Goal: Book appointment/travel/reservation

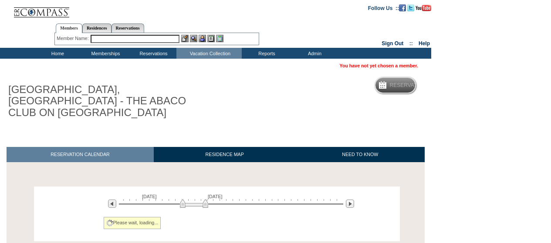
scroll to position [92, 0]
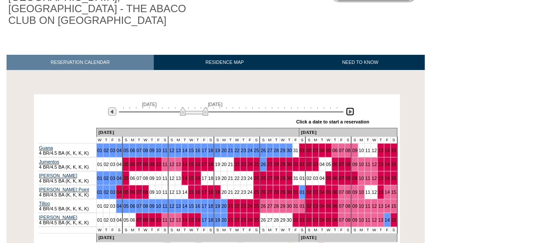
click at [348, 108] on img at bounding box center [350, 112] width 8 height 8
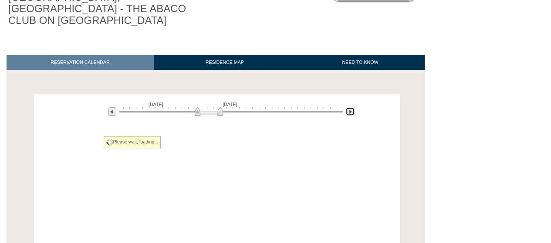
click at [348, 108] on img at bounding box center [350, 112] width 8 height 8
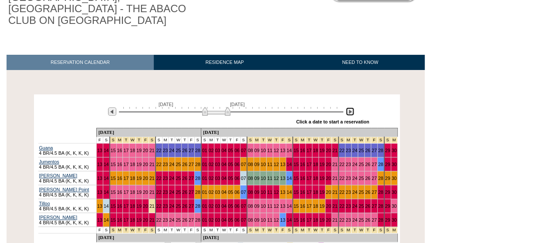
click at [348, 108] on img at bounding box center [350, 112] width 8 height 8
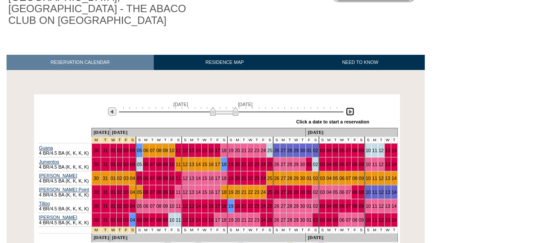
click at [348, 108] on img at bounding box center [350, 112] width 8 height 8
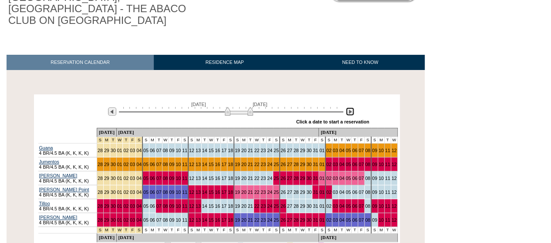
click at [348, 108] on img at bounding box center [350, 112] width 8 height 8
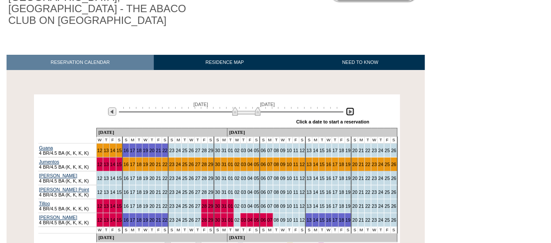
click at [348, 108] on img at bounding box center [350, 112] width 8 height 8
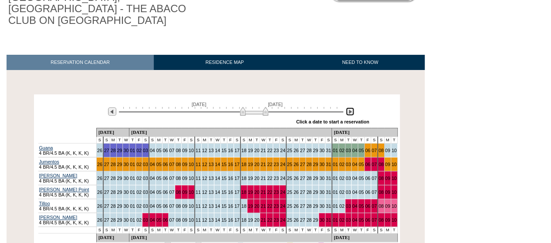
click at [348, 108] on img at bounding box center [350, 112] width 8 height 8
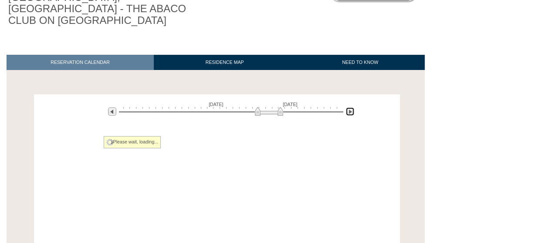
click at [348, 108] on img at bounding box center [350, 112] width 8 height 8
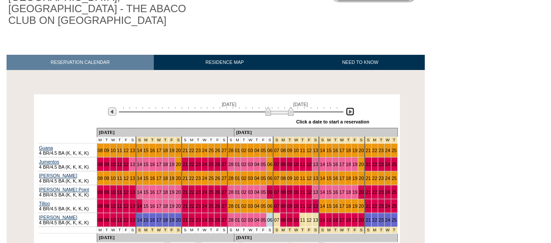
click at [292, 107] on img at bounding box center [279, 111] width 28 height 9
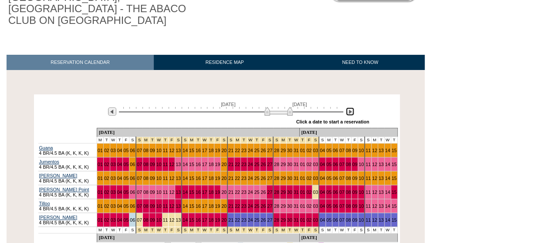
click at [291, 107] on img at bounding box center [278, 111] width 28 height 9
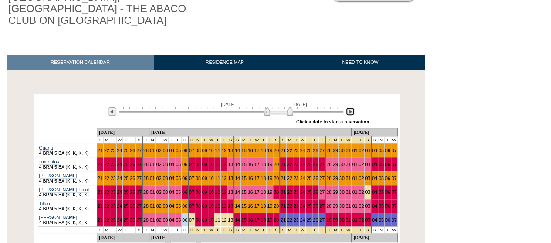
click at [353, 108] on img at bounding box center [350, 112] width 8 height 8
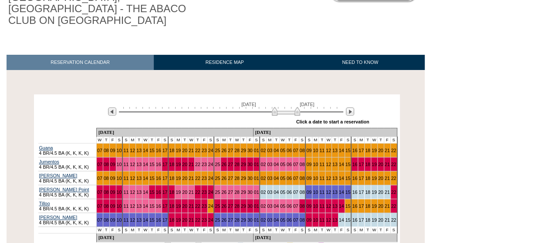
click at [355, 101] on div "[DATE] [DATE] » Apply these dates to all the calendars on this page Click a dat…" at bounding box center [217, 112] width 362 height 31
click at [354, 107] on div at bounding box center [350, 112] width 10 height 10
click at [352, 108] on img at bounding box center [350, 112] width 8 height 8
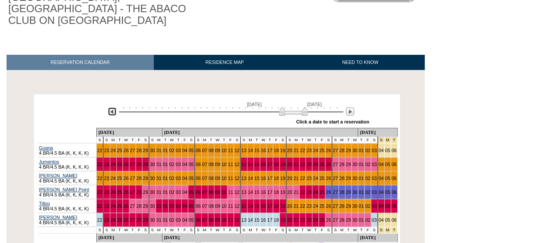
click at [109, 108] on img at bounding box center [112, 112] width 8 height 8
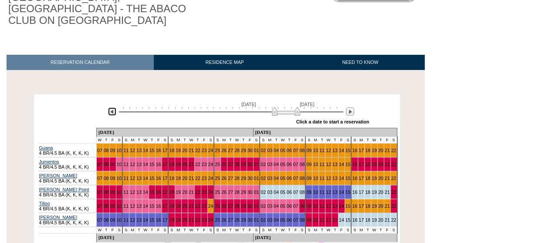
click at [109, 108] on img at bounding box center [112, 112] width 8 height 8
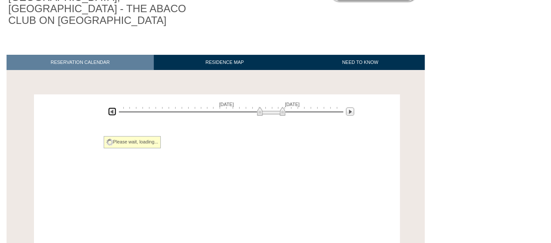
click at [109, 108] on img at bounding box center [112, 112] width 8 height 8
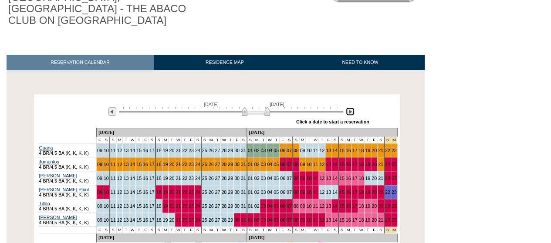
click at [349, 108] on img at bounding box center [350, 112] width 8 height 8
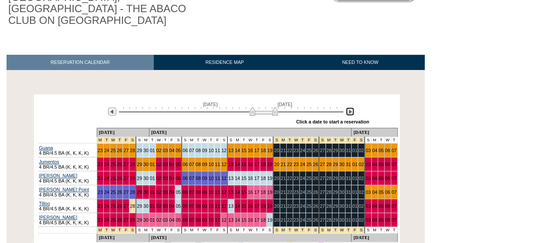
click at [350, 108] on img at bounding box center [350, 112] width 8 height 8
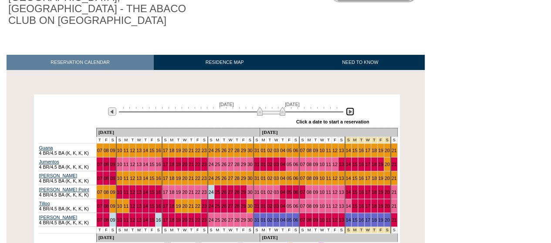
click at [350, 108] on img at bounding box center [350, 112] width 8 height 8
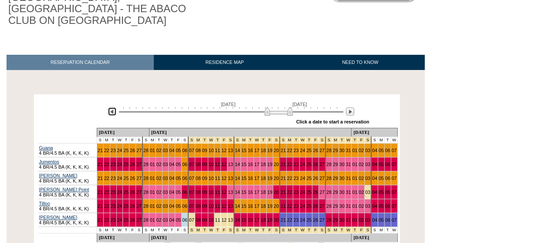
click at [109, 108] on img at bounding box center [112, 112] width 8 height 8
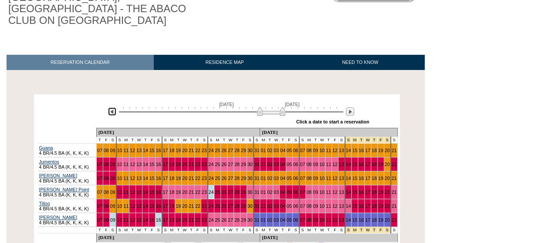
click at [109, 108] on img at bounding box center [112, 112] width 8 height 8
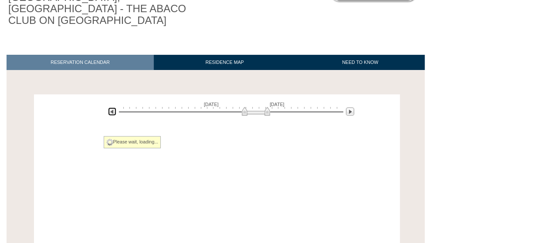
click at [109, 108] on img at bounding box center [112, 112] width 8 height 8
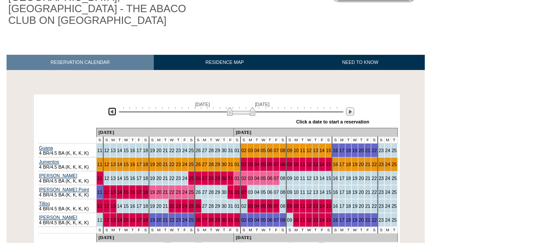
click at [109, 108] on img at bounding box center [112, 112] width 8 height 8
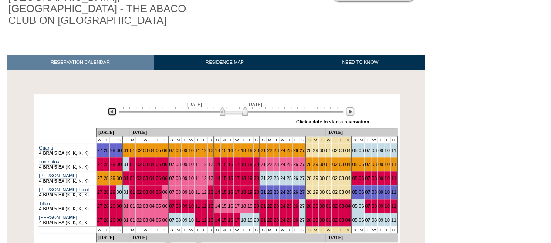
click at [109, 108] on img at bounding box center [112, 112] width 8 height 8
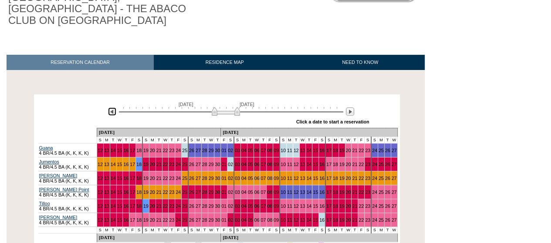
click at [109, 108] on img at bounding box center [112, 112] width 8 height 8
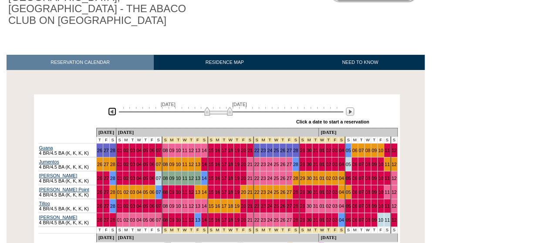
click at [109, 108] on img at bounding box center [112, 112] width 8 height 8
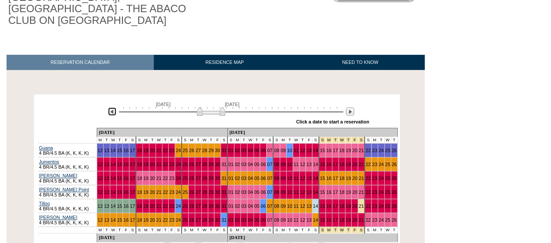
click at [109, 108] on img at bounding box center [112, 112] width 8 height 8
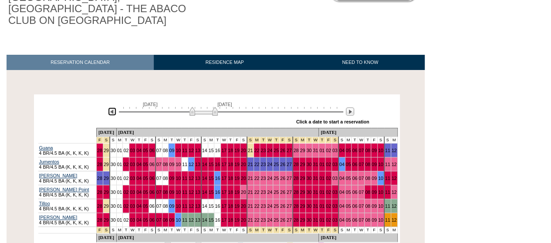
click at [109, 108] on img at bounding box center [112, 112] width 8 height 8
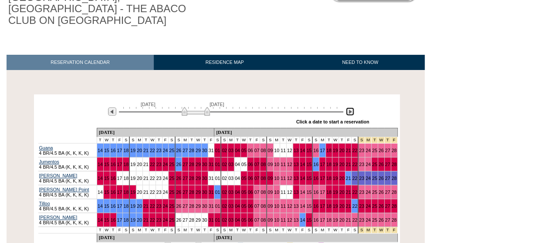
click at [351, 108] on img at bounding box center [350, 112] width 8 height 8
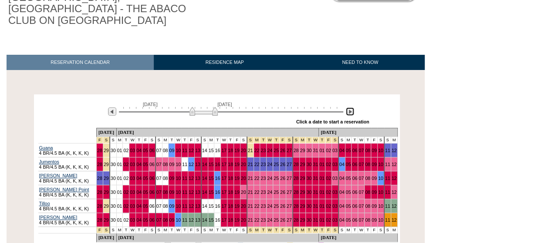
click at [352, 108] on img at bounding box center [350, 112] width 8 height 8
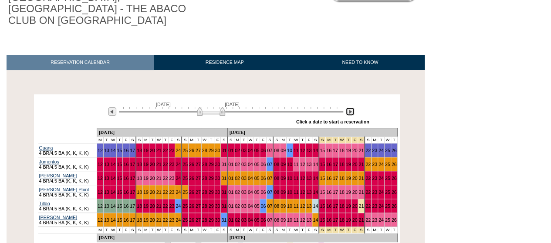
click at [352, 108] on img at bounding box center [350, 112] width 8 height 8
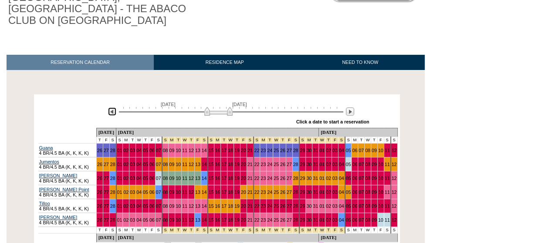
click at [111, 108] on img at bounding box center [112, 112] width 8 height 8
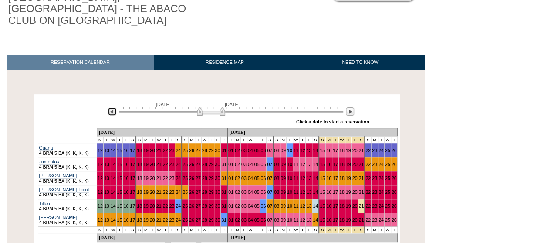
click at [111, 108] on img at bounding box center [112, 112] width 8 height 8
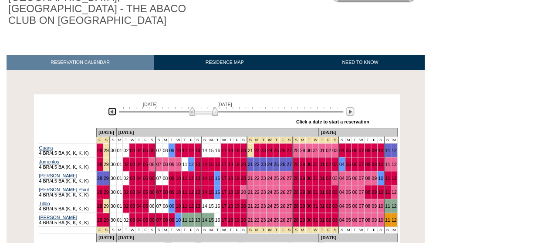
click at [111, 108] on img at bounding box center [112, 112] width 8 height 8
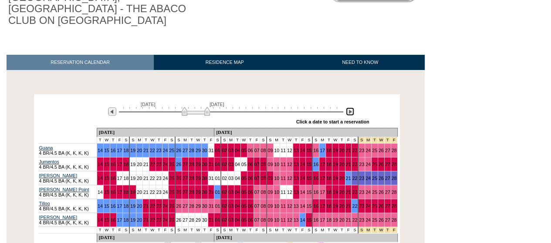
click at [351, 108] on img at bounding box center [350, 112] width 8 height 8
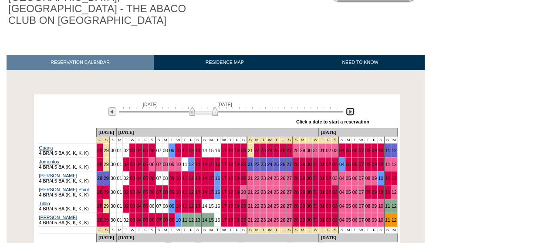
click at [351, 108] on img at bounding box center [350, 112] width 8 height 8
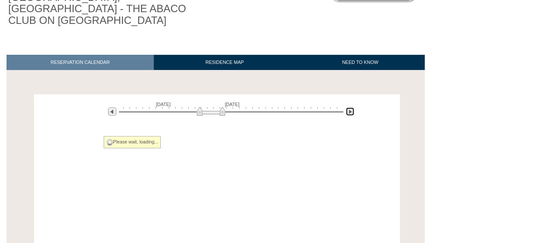
click at [351, 108] on img at bounding box center [350, 112] width 8 height 8
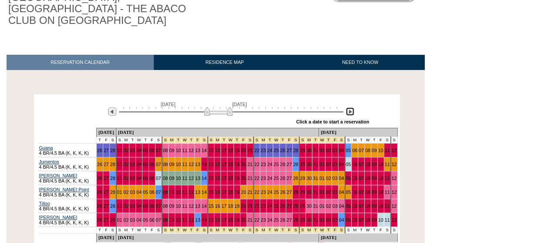
click at [351, 108] on img at bounding box center [350, 112] width 8 height 8
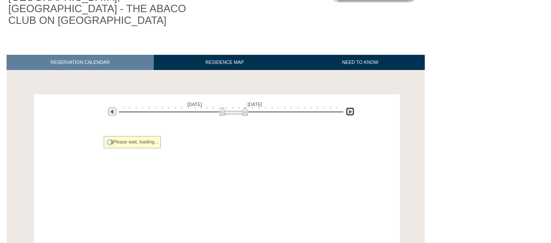
click at [351, 108] on img at bounding box center [350, 112] width 8 height 8
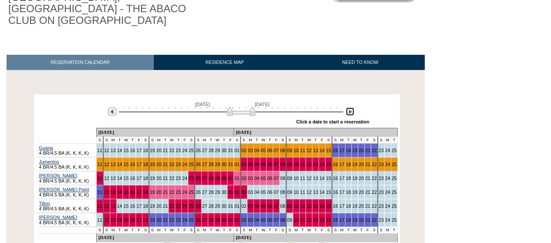
click at [351, 108] on img at bounding box center [350, 112] width 8 height 8
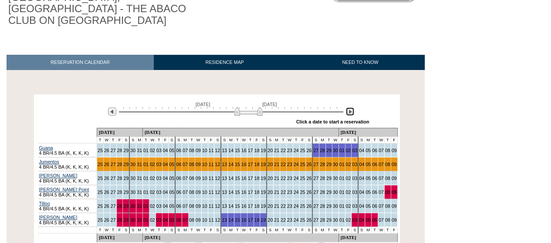
click at [351, 108] on img at bounding box center [350, 112] width 8 height 8
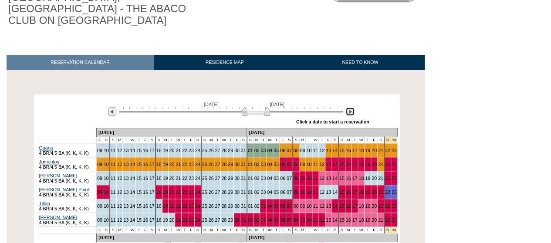
click at [351, 108] on img at bounding box center [350, 112] width 8 height 8
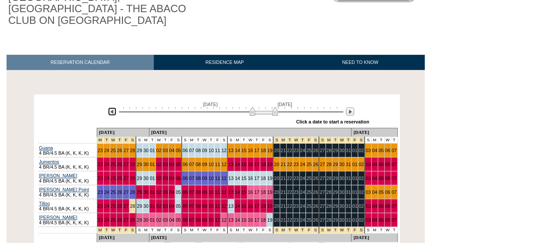
click at [112, 108] on img at bounding box center [112, 112] width 8 height 8
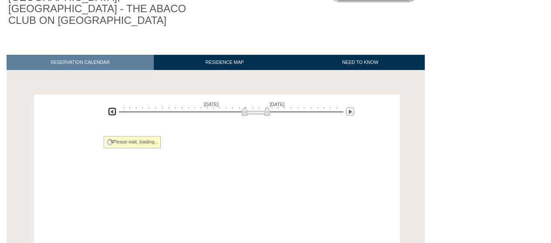
click at [112, 108] on img at bounding box center [112, 112] width 8 height 8
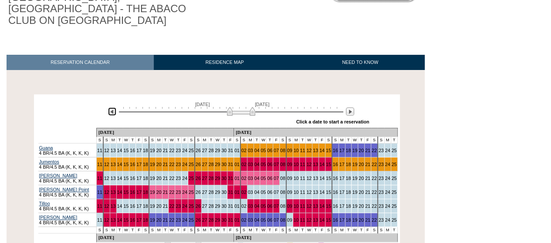
click at [112, 108] on img at bounding box center [112, 112] width 8 height 8
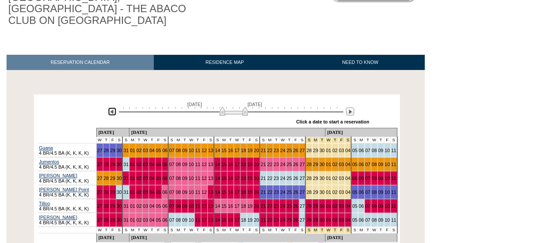
click at [112, 108] on img at bounding box center [112, 112] width 8 height 8
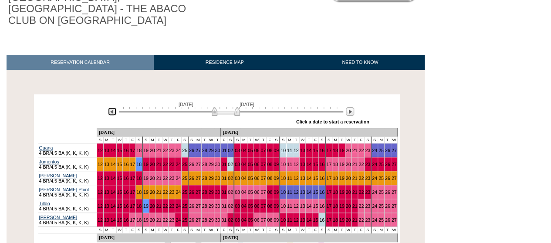
click at [112, 108] on img at bounding box center [112, 112] width 8 height 8
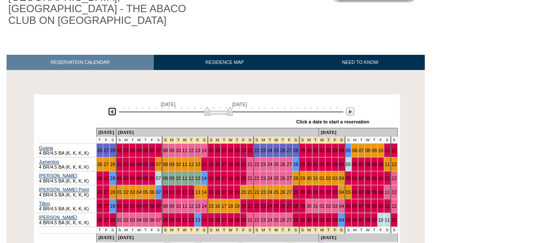
click at [112, 108] on img at bounding box center [112, 112] width 8 height 8
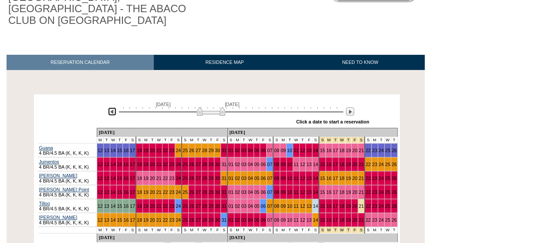
click at [112, 108] on img at bounding box center [112, 112] width 8 height 8
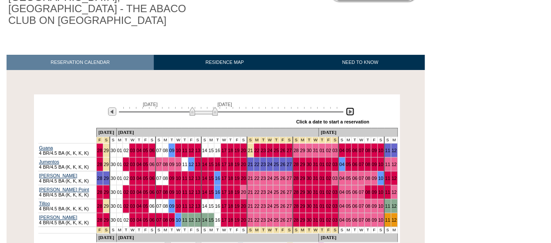
click at [352, 108] on img at bounding box center [350, 112] width 8 height 8
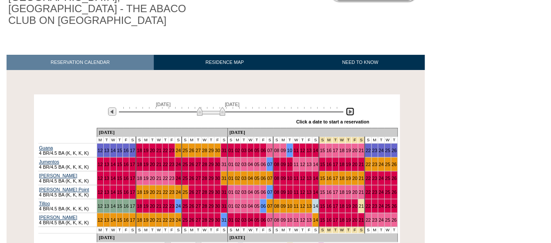
click at [352, 108] on img at bounding box center [350, 112] width 8 height 8
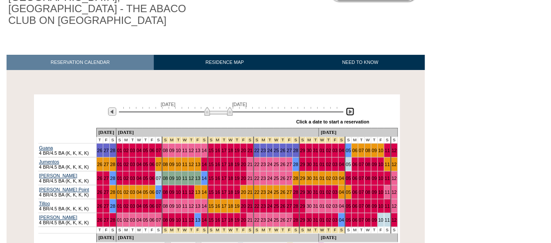
click at [352, 108] on img at bounding box center [350, 112] width 8 height 8
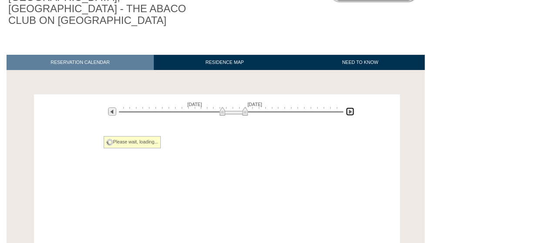
click at [352, 108] on img at bounding box center [350, 112] width 8 height 8
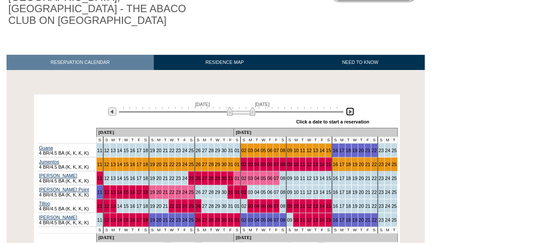
click at [352, 108] on img at bounding box center [350, 112] width 8 height 8
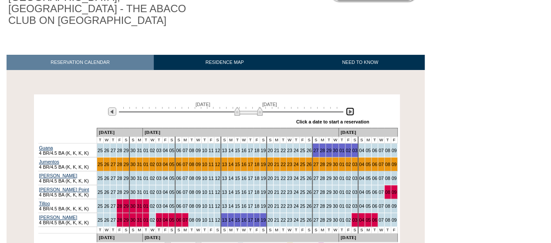
click at [352, 108] on img at bounding box center [350, 112] width 8 height 8
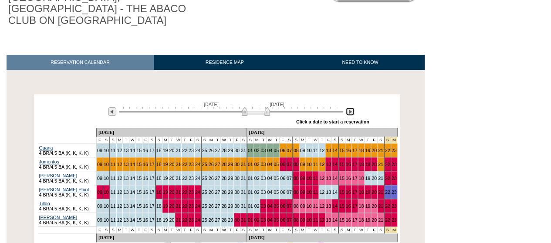
click at [352, 108] on img at bounding box center [350, 112] width 8 height 8
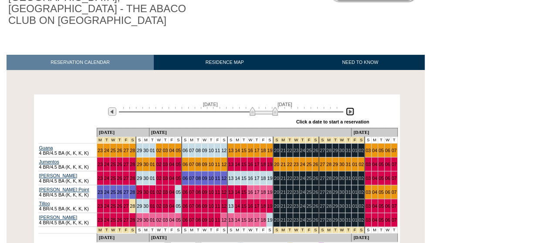
click at [352, 108] on img at bounding box center [350, 112] width 8 height 8
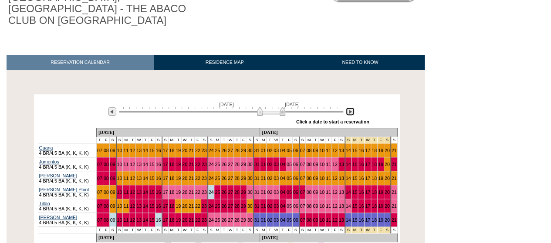
click at [352, 108] on img at bounding box center [350, 112] width 8 height 8
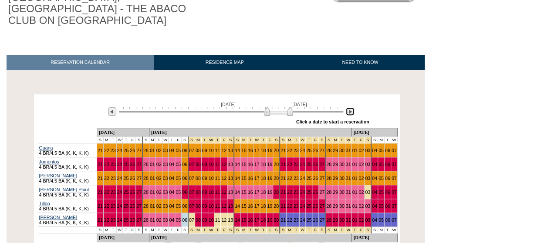
click at [352, 108] on img at bounding box center [350, 112] width 8 height 8
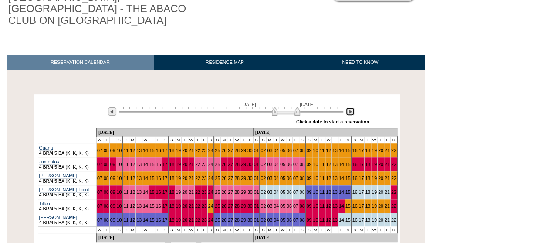
click at [352, 108] on img at bounding box center [350, 112] width 8 height 8
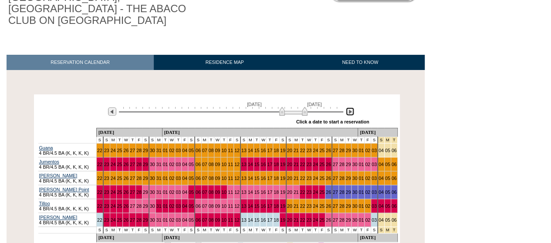
click at [352, 108] on img at bounding box center [350, 112] width 8 height 8
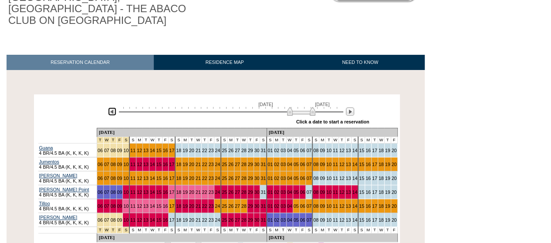
click at [113, 108] on img at bounding box center [112, 112] width 8 height 8
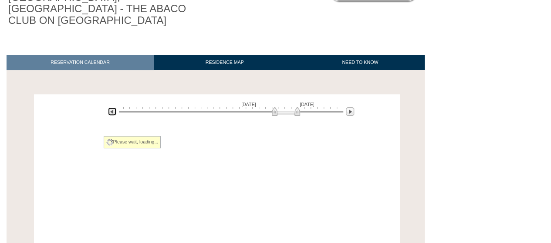
click at [113, 108] on img at bounding box center [112, 112] width 8 height 8
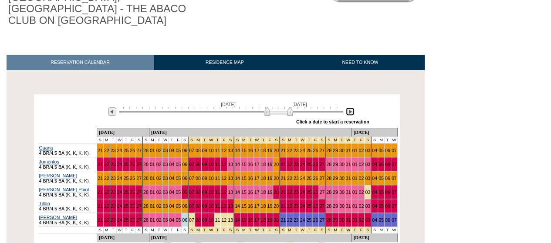
click at [349, 108] on img at bounding box center [350, 112] width 8 height 8
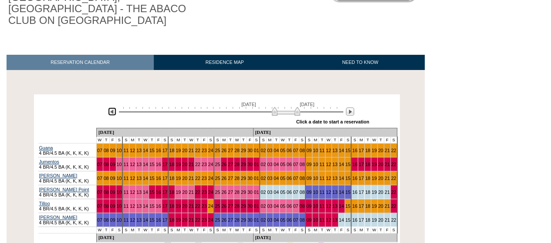
click at [113, 108] on img at bounding box center [112, 112] width 8 height 8
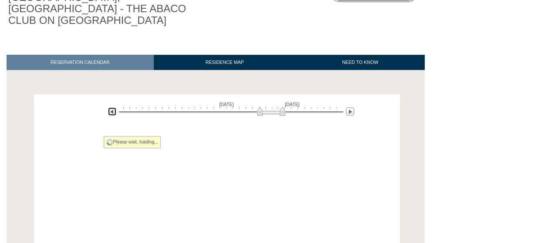
click at [113, 108] on img at bounding box center [112, 112] width 8 height 8
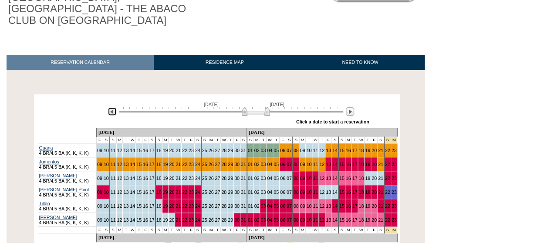
click at [113, 108] on img at bounding box center [112, 112] width 8 height 8
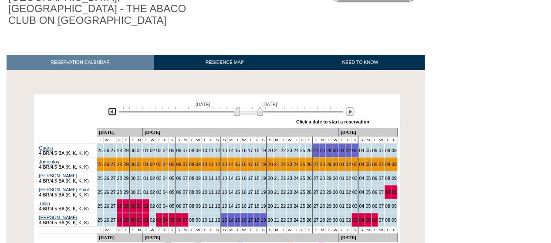
click at [113, 108] on img at bounding box center [112, 112] width 8 height 8
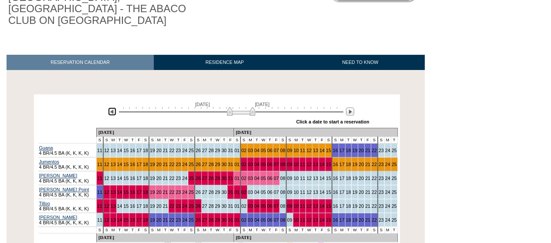
click at [113, 108] on img at bounding box center [112, 112] width 8 height 8
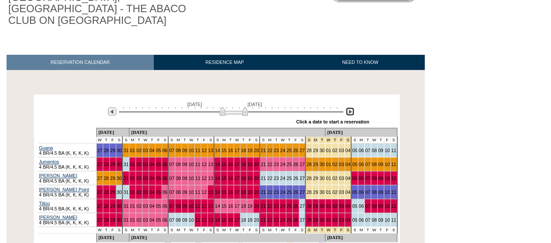
click at [351, 108] on img at bounding box center [350, 112] width 8 height 8
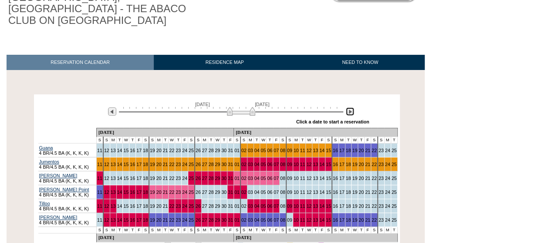
click at [351, 108] on img at bounding box center [350, 112] width 8 height 8
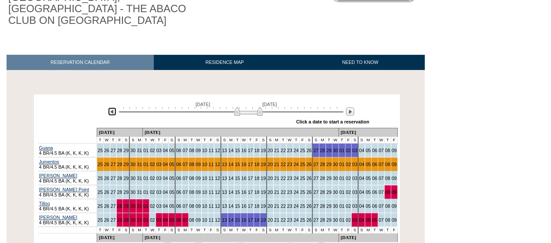
click at [113, 108] on img at bounding box center [112, 112] width 8 height 8
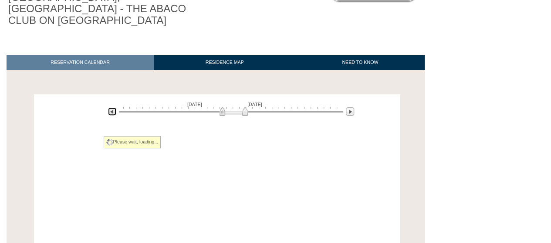
click at [113, 108] on img at bounding box center [112, 112] width 8 height 8
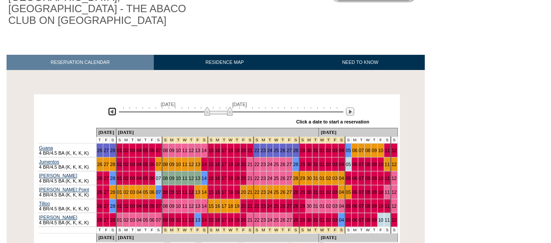
click at [113, 108] on img at bounding box center [112, 112] width 8 height 8
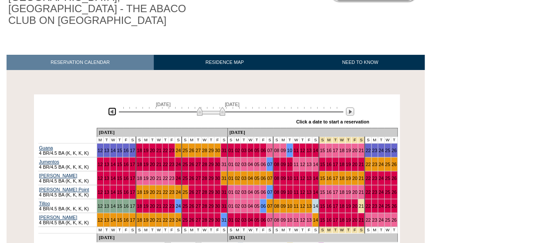
click at [113, 108] on img at bounding box center [112, 112] width 8 height 8
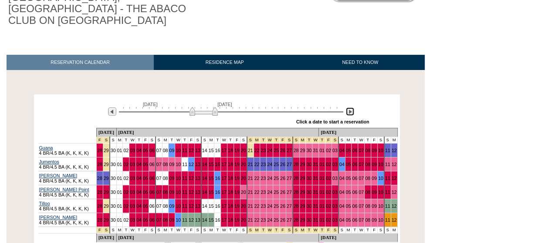
click at [354, 108] on img at bounding box center [350, 112] width 8 height 8
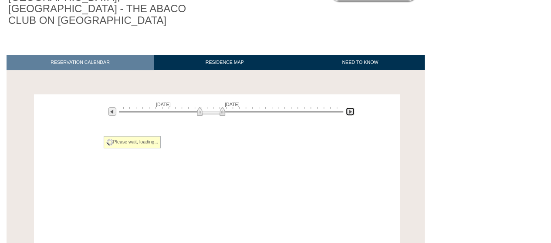
click at [354, 108] on img at bounding box center [350, 112] width 8 height 8
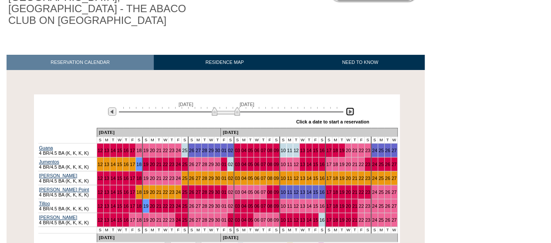
click at [354, 108] on img at bounding box center [350, 112] width 8 height 8
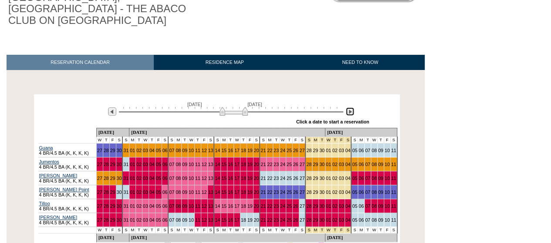
click at [354, 108] on img at bounding box center [350, 112] width 8 height 8
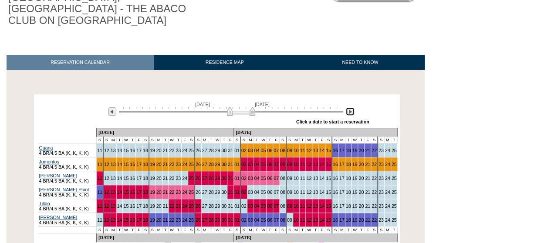
click at [354, 108] on img at bounding box center [350, 112] width 8 height 8
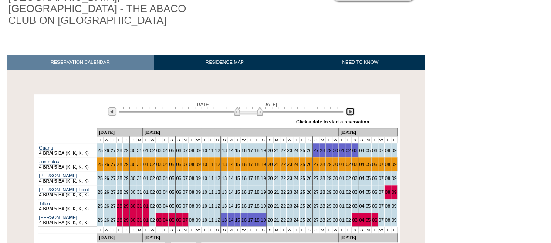
click at [354, 108] on img at bounding box center [350, 112] width 8 height 8
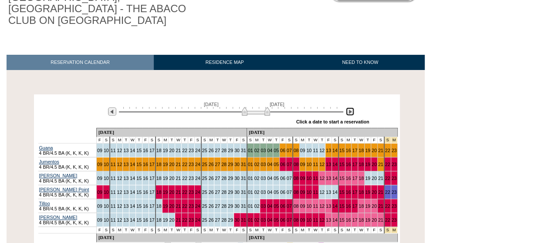
click at [354, 108] on img at bounding box center [350, 112] width 8 height 8
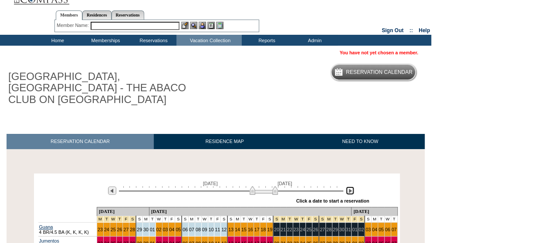
scroll to position [0, 0]
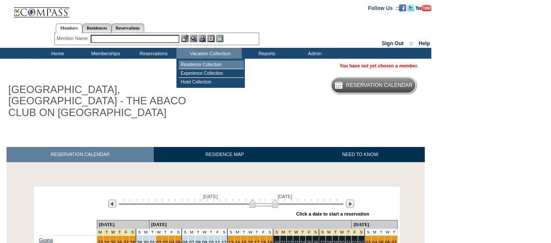
click at [199, 65] on td "Residence Collection" at bounding box center [211, 65] width 65 height 9
